Goal: Information Seeking & Learning: Learn about a topic

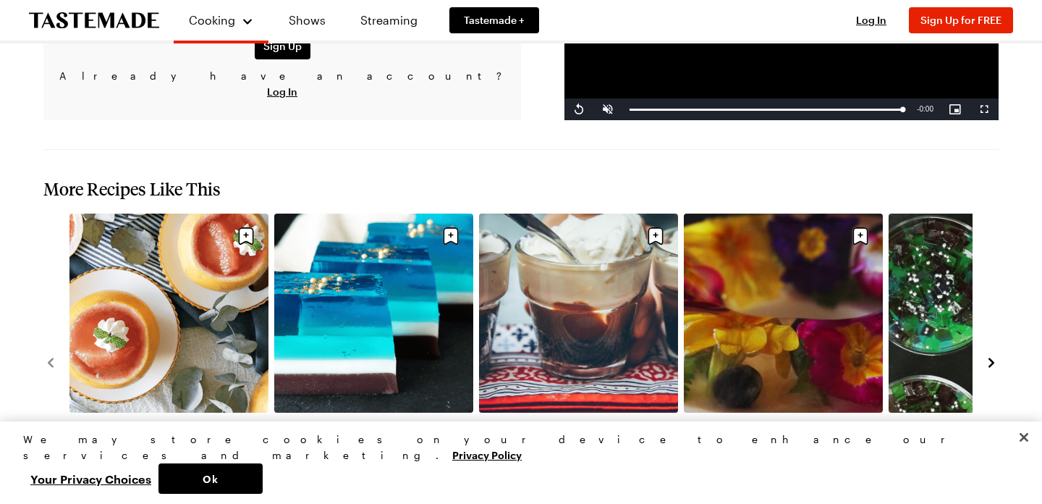
scroll to position [1310, 0]
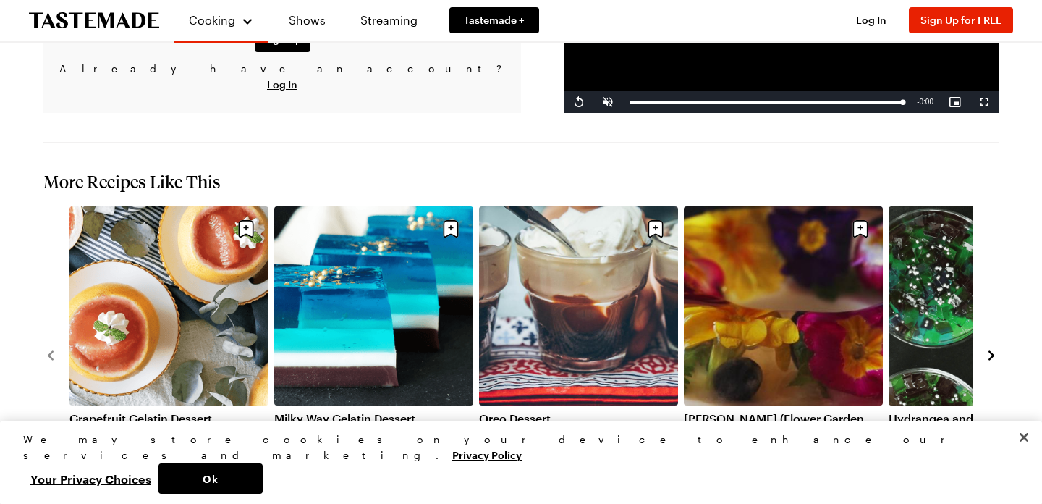
click at [980, 265] on div "Grapefruit Gelatin Dessert 2h 40m Milky Way Gelatin Dessert 40 mins Oreo Desser…" at bounding box center [520, 354] width 955 height 296
click at [986, 348] on icon "navigate to next item" at bounding box center [991, 355] width 14 height 14
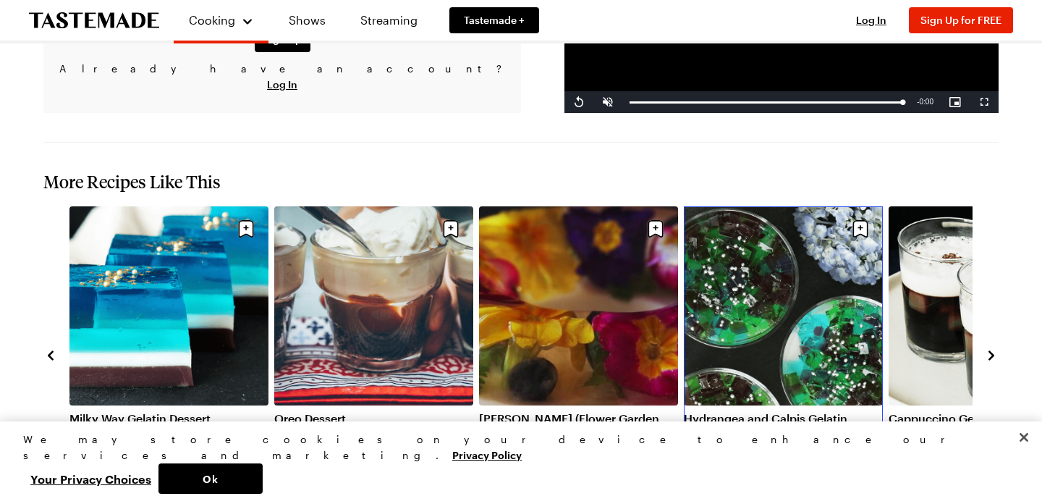
click at [611, 411] on link "[PERSON_NAME] (Flower Garden Gelatin Dessert)" at bounding box center [578, 425] width 199 height 29
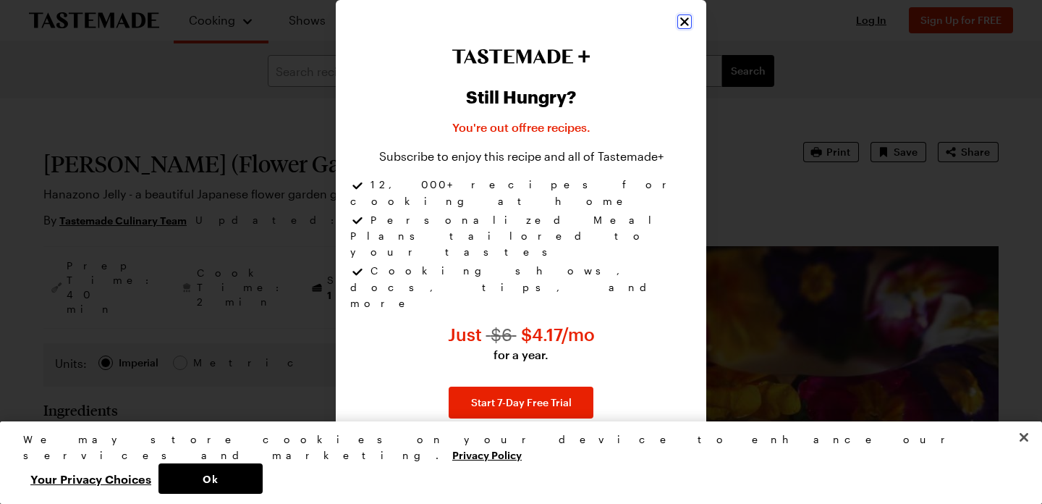
click at [687, 29] on icon "Close" at bounding box center [684, 21] width 14 height 14
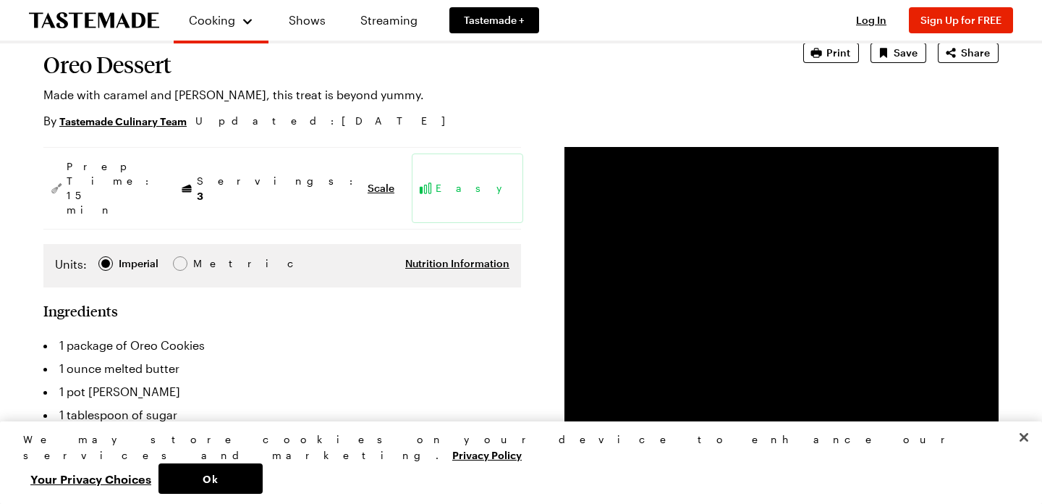
scroll to position [91, 0]
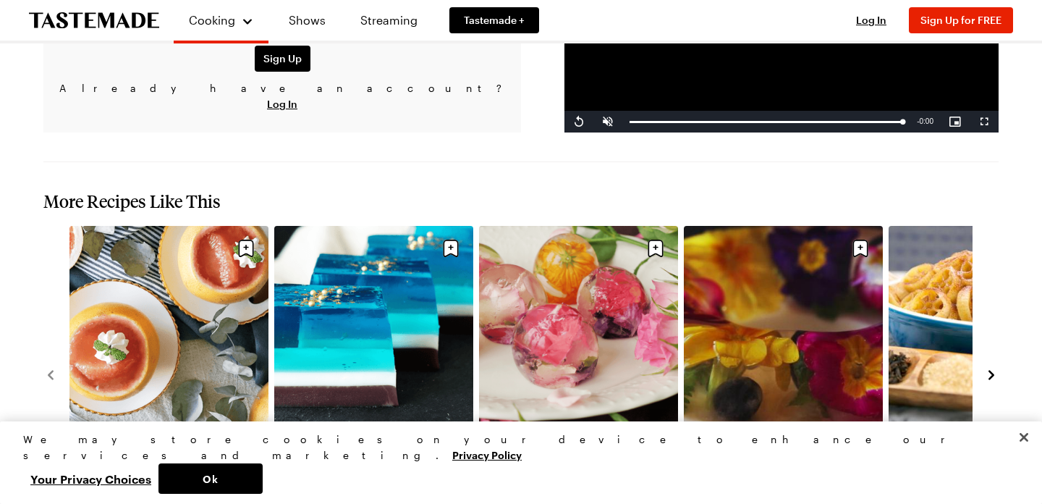
scroll to position [1552, 0]
